Goal: Find specific page/section: Find specific page/section

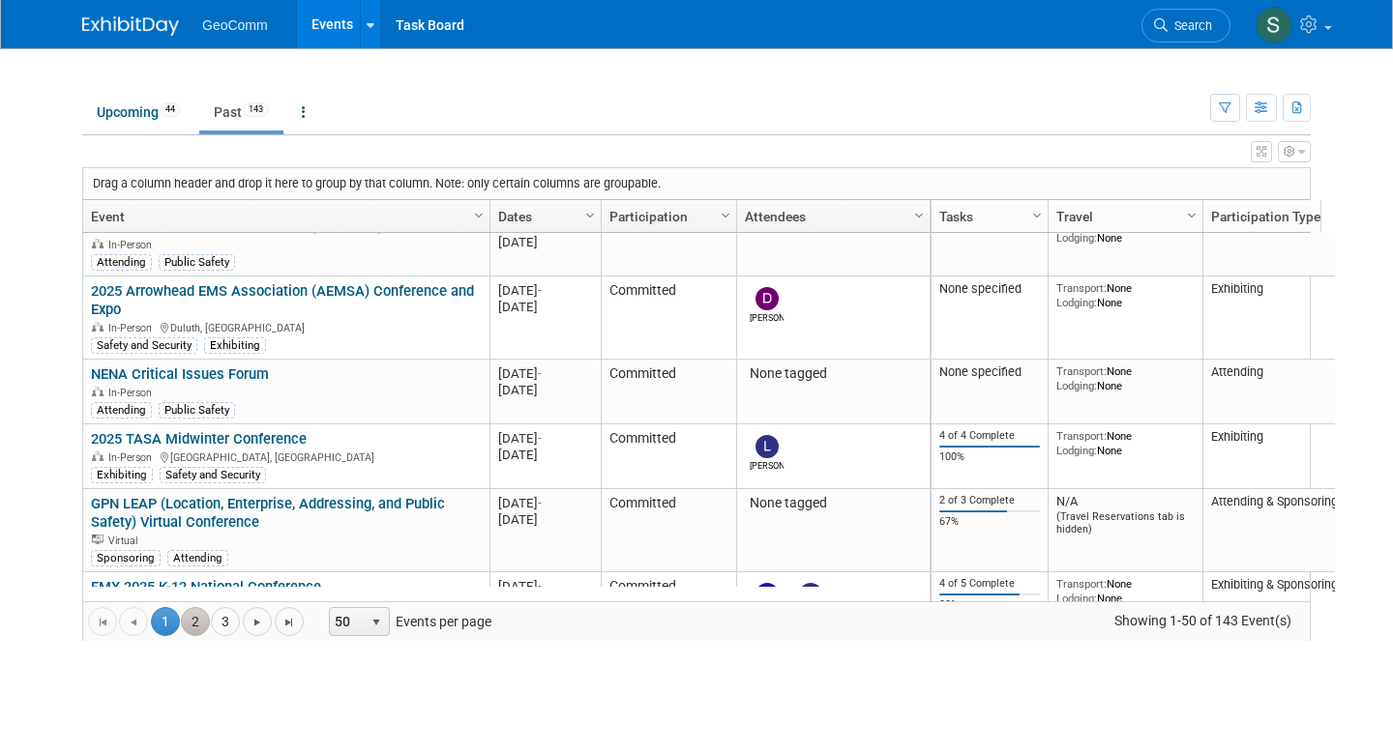
click at [182, 620] on link "2" at bounding box center [195, 621] width 29 height 29
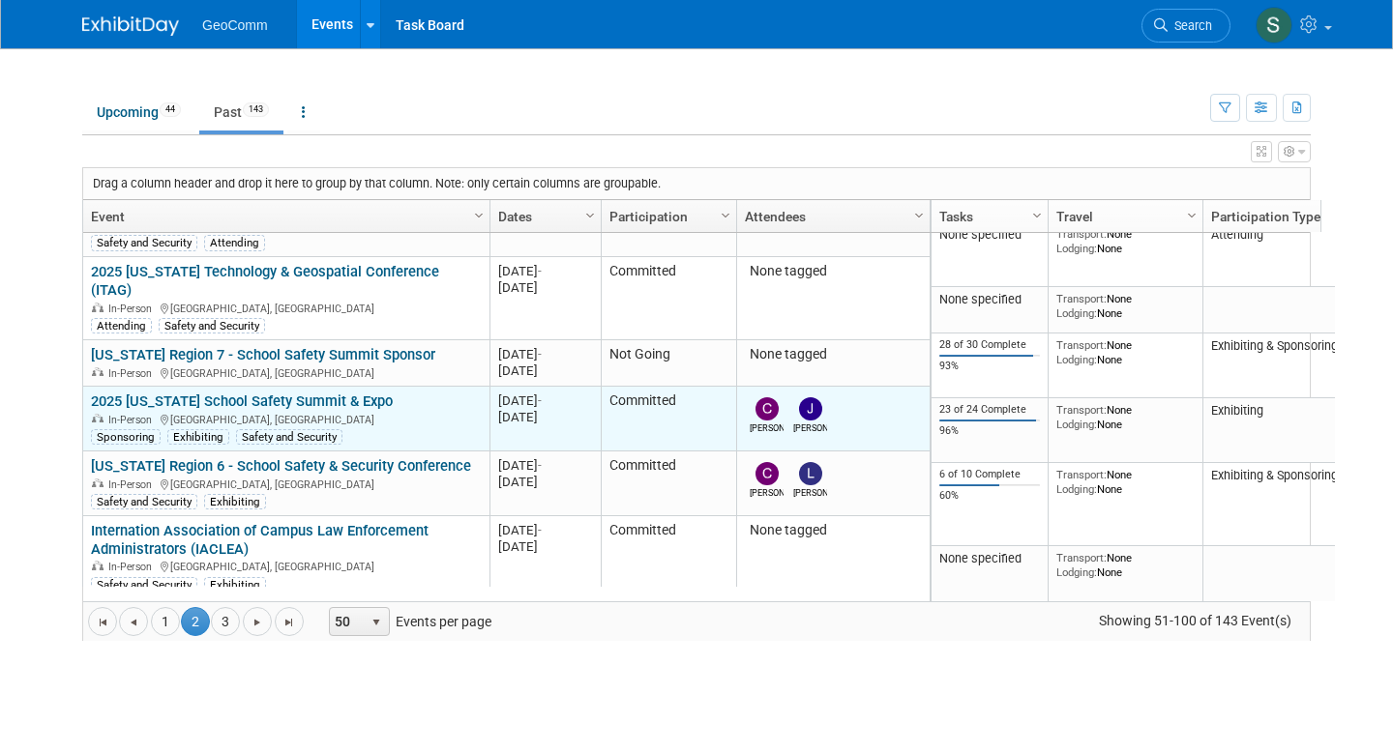
scroll to position [3050, 0]
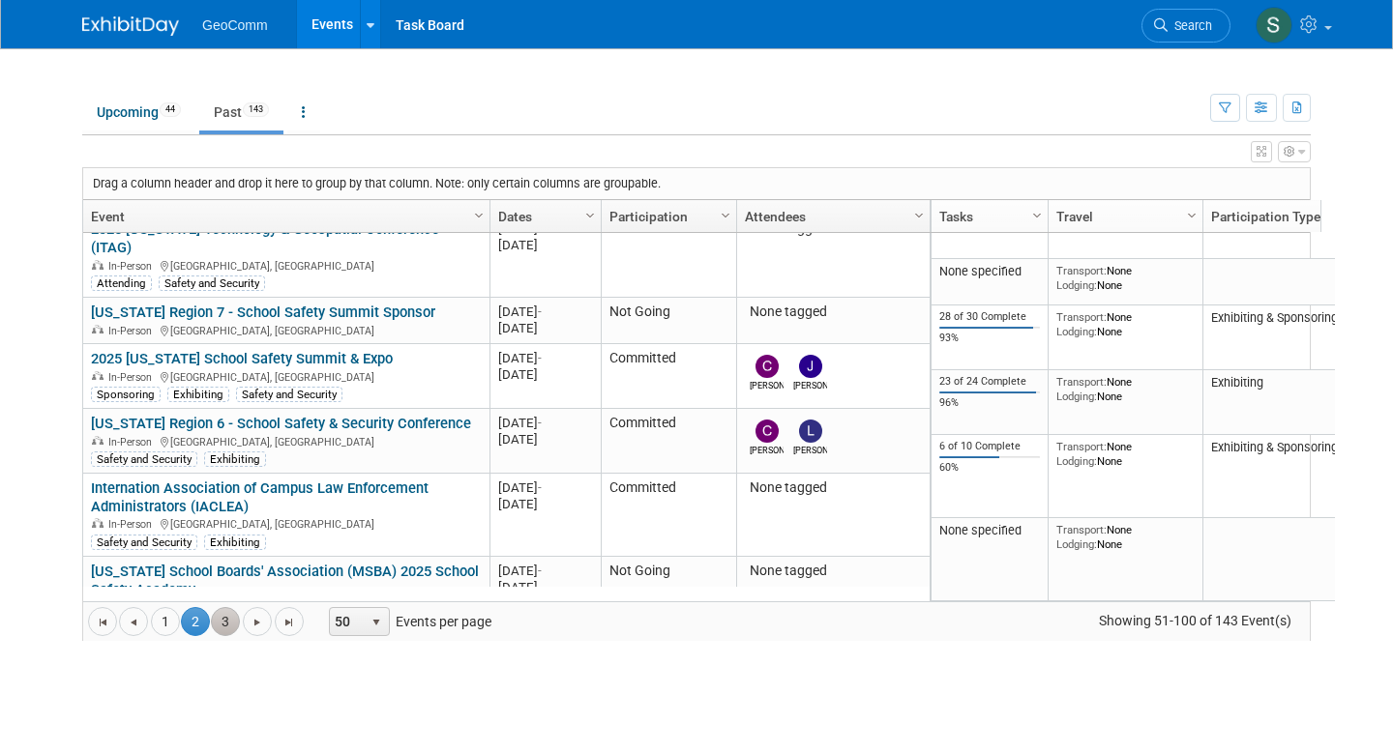
click at [211, 620] on link "3" at bounding box center [225, 621] width 29 height 29
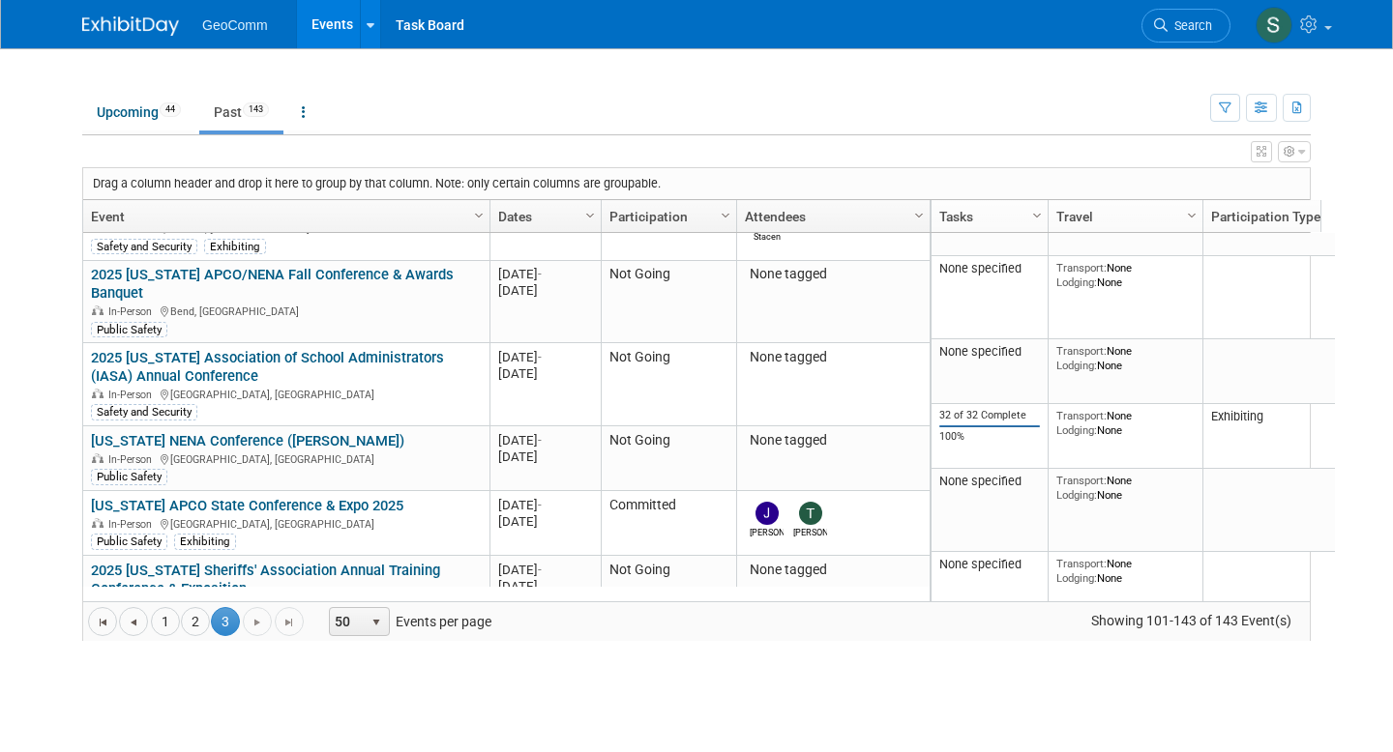
scroll to position [1822, 0]
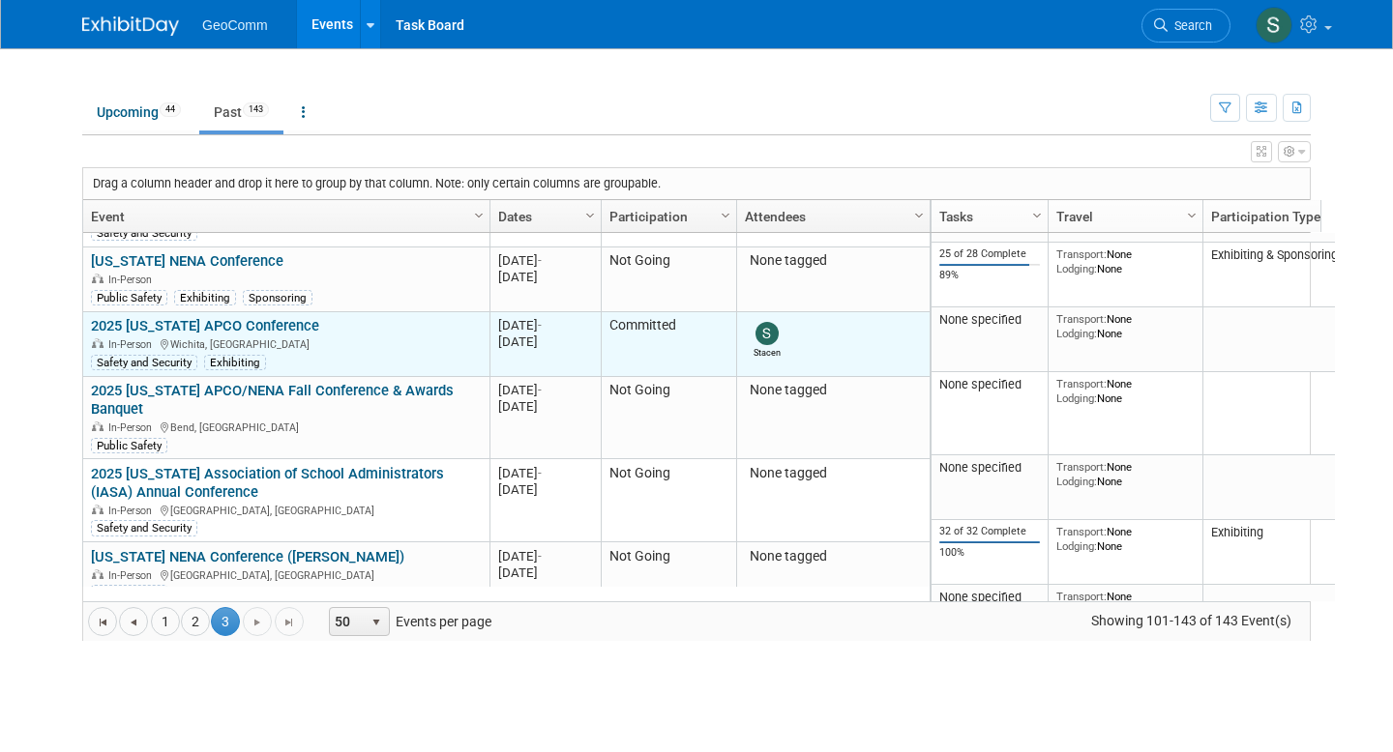
click at [180, 317] on link "2025 [US_STATE] APCO Conference" at bounding box center [205, 325] width 228 height 17
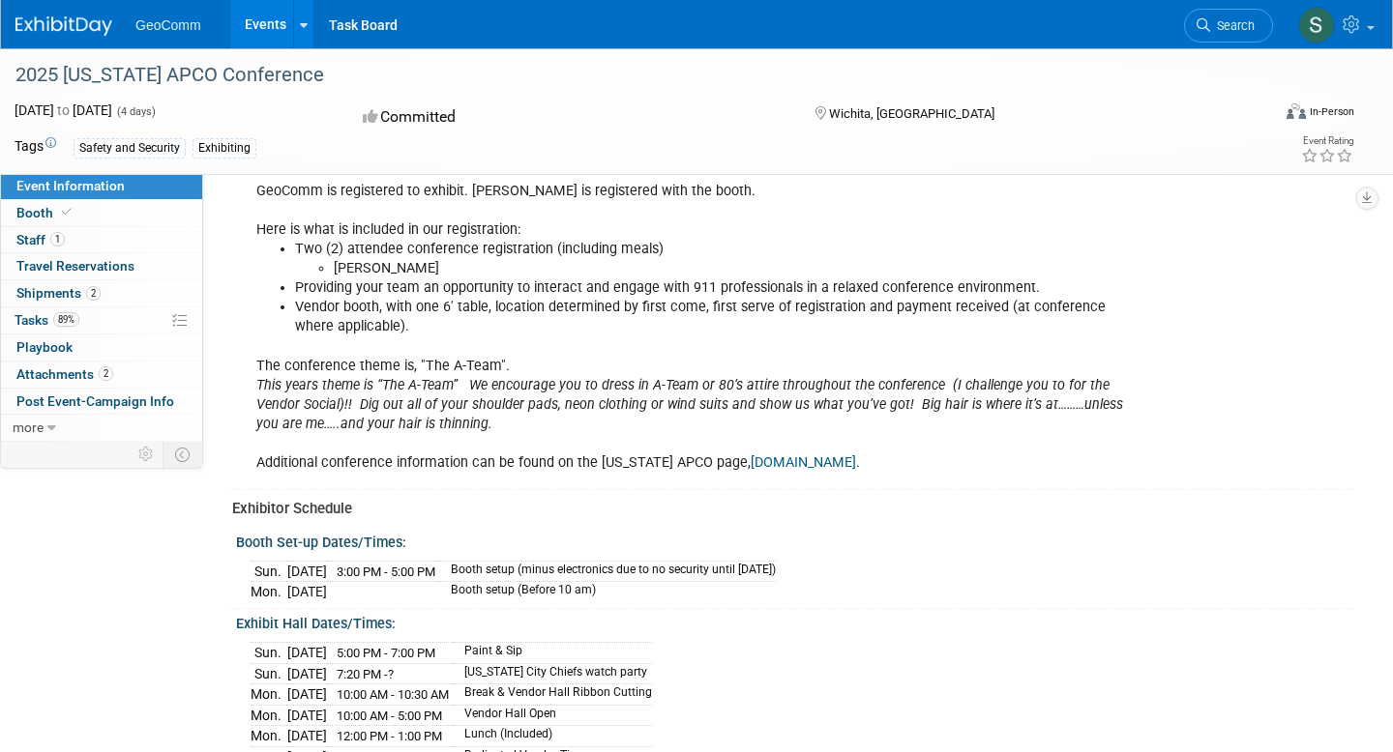
scroll to position [193, 0]
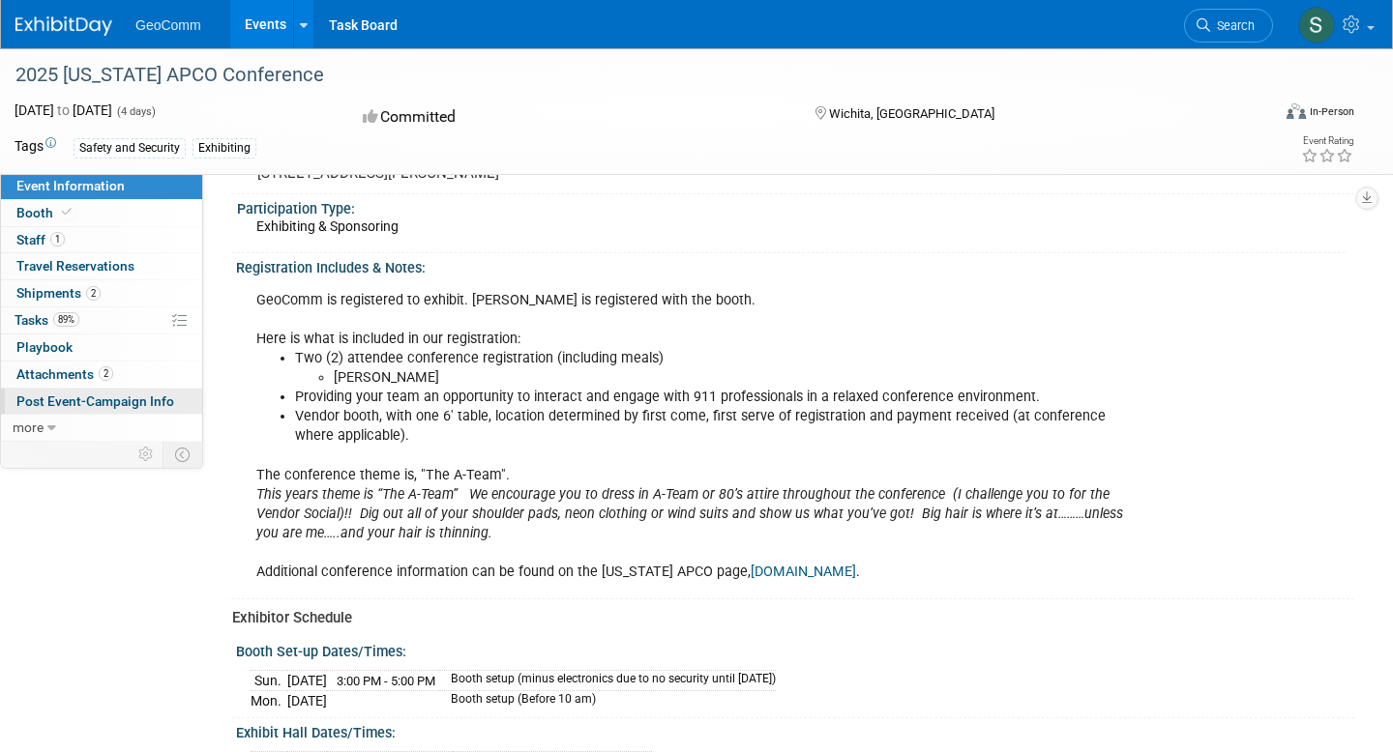
click at [116, 401] on span "Post Event-Campaign Info" at bounding box center [95, 401] width 158 height 15
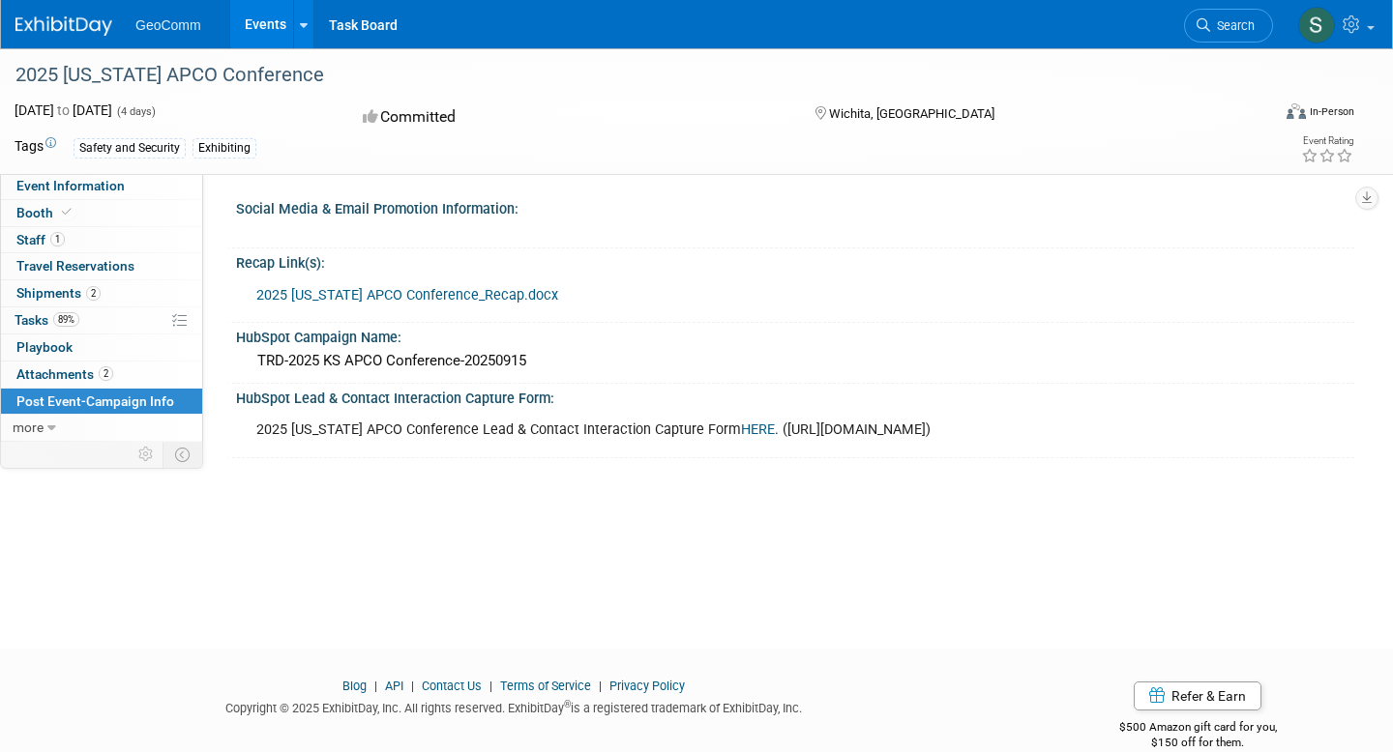
click at [741, 432] on link "HERE" at bounding box center [758, 430] width 34 height 16
